Goal: Task Accomplishment & Management: Manage account settings

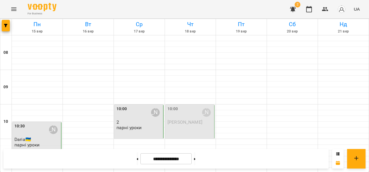
click at [190, 126] on div "10:00 [PERSON_NAME] [PERSON_NAME]" at bounding box center [189, 122] width 49 height 34
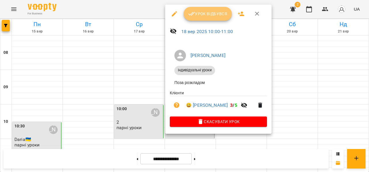
click at [202, 16] on span "Урок відбувся" at bounding box center [207, 13] width 39 height 7
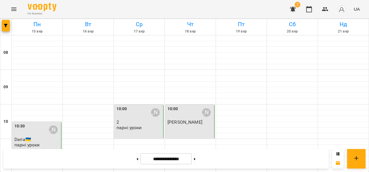
click at [185, 119] on div "10:00 [PERSON_NAME]" at bounding box center [190, 112] width 46 height 13
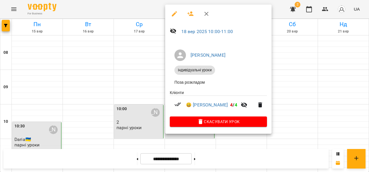
click at [283, 84] on div at bounding box center [184, 86] width 369 height 172
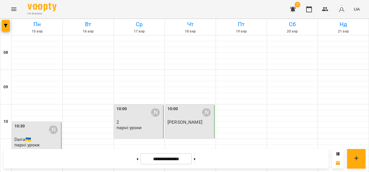
click at [197, 123] on p "[PERSON_NAME]" at bounding box center [190, 122] width 46 height 5
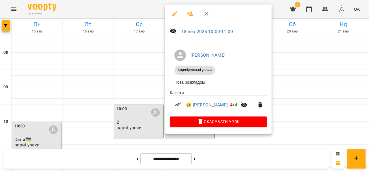
click at [297, 93] on div at bounding box center [184, 86] width 369 height 172
